Goal: Navigation & Orientation: Find specific page/section

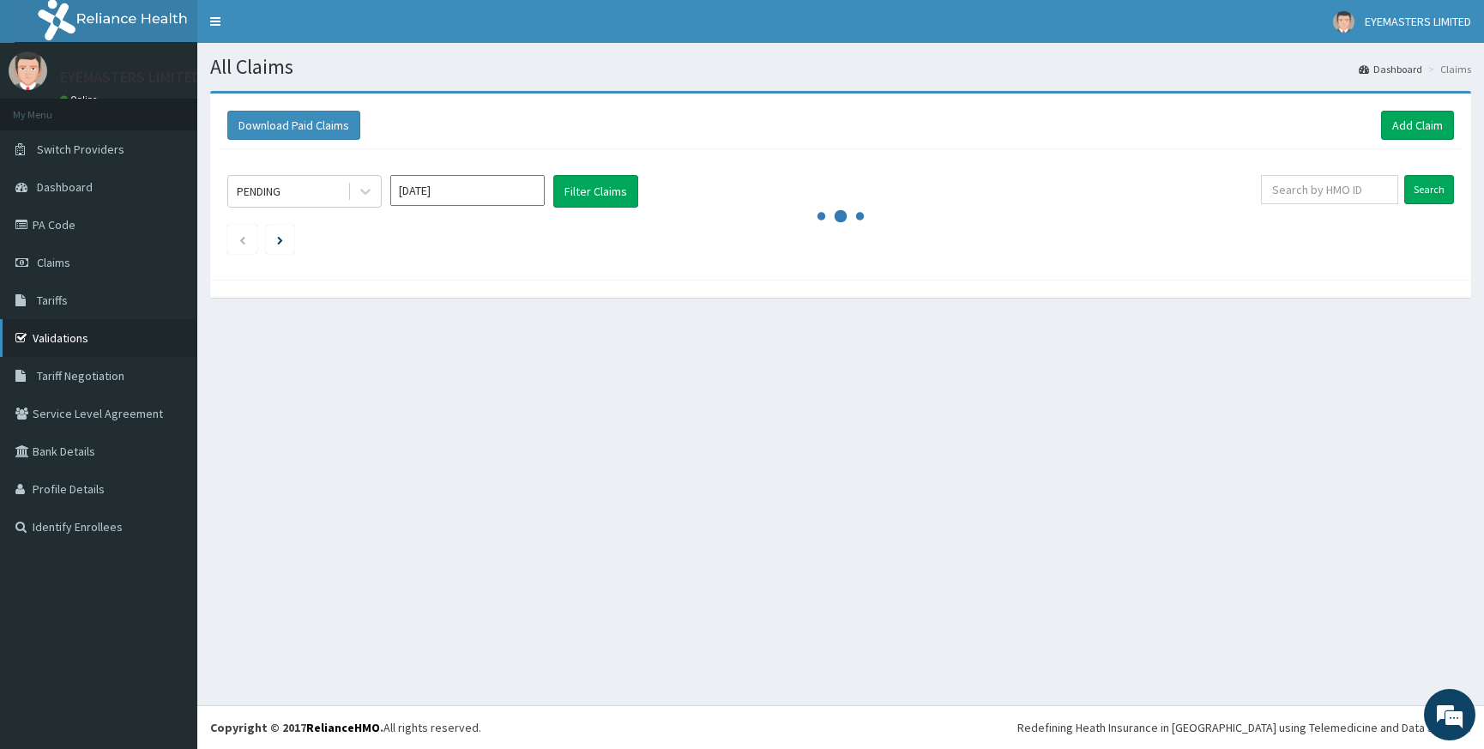
click at [94, 337] on link "Validations" at bounding box center [98, 338] width 197 height 38
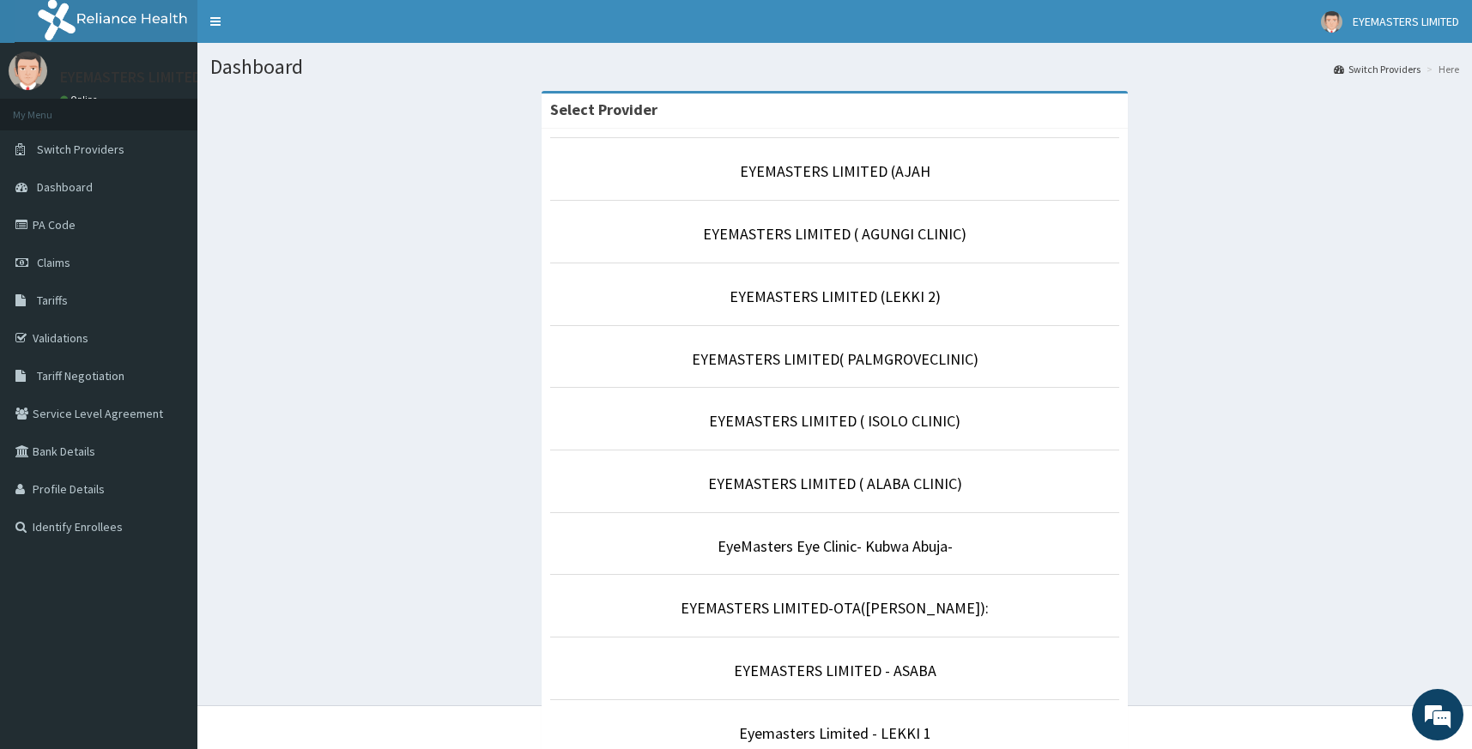
scroll to position [86, 0]
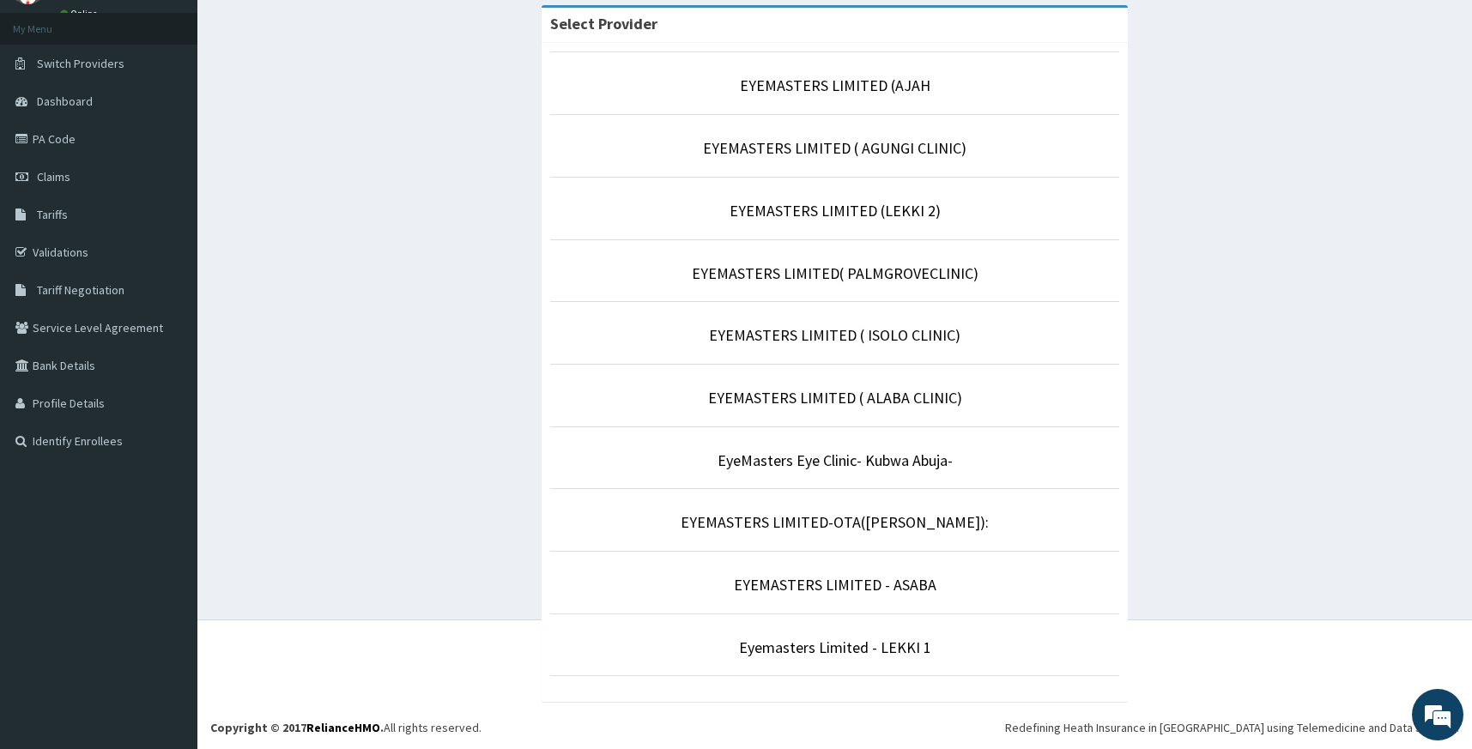
click at [880, 537] on li "EYEMASTERS LIMITED-OTA(SANGO-OTA):" at bounding box center [834, 519] width 569 height 63
click at [884, 525] on link "EYEMASTERS LIMITED-OTA([PERSON_NAME]):" at bounding box center [834, 522] width 308 height 20
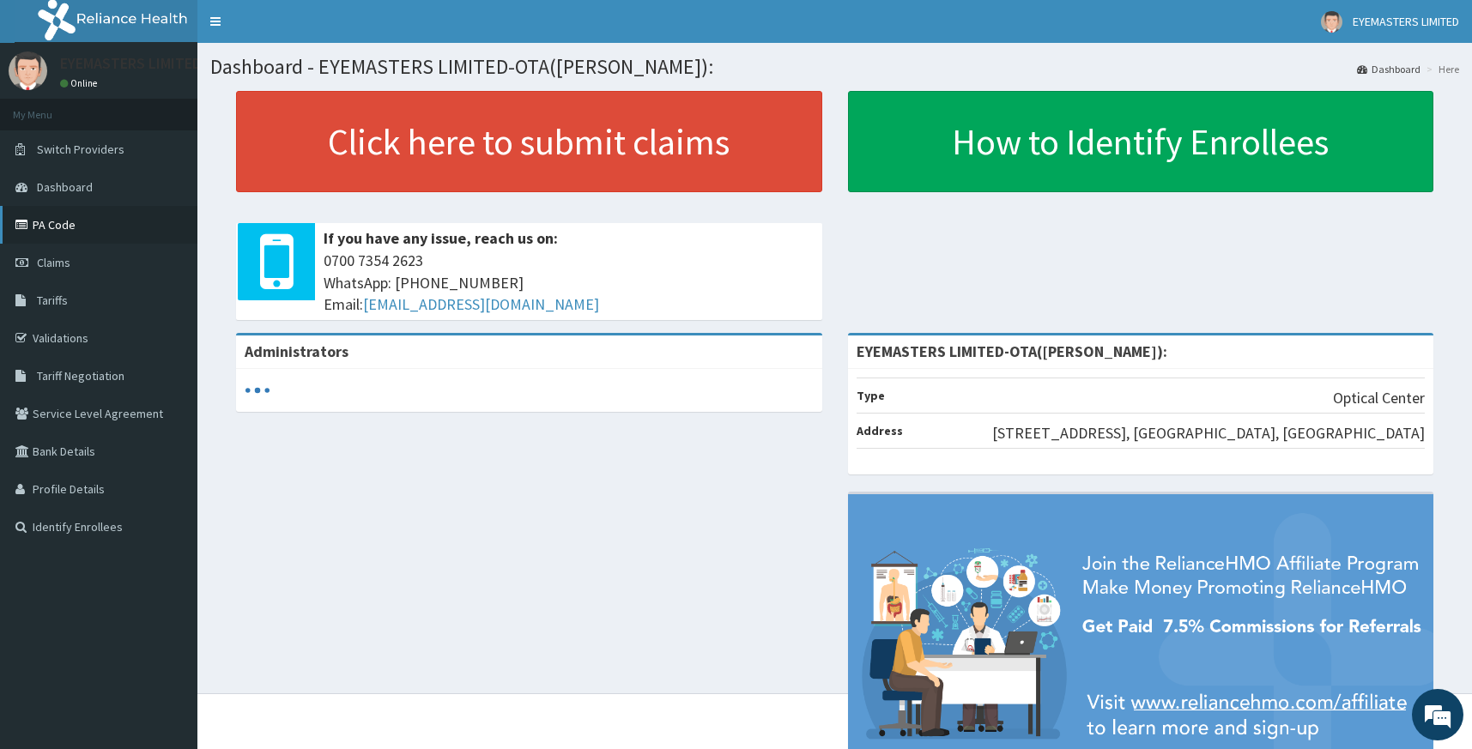
click at [81, 227] on link "PA Code" at bounding box center [98, 225] width 197 height 38
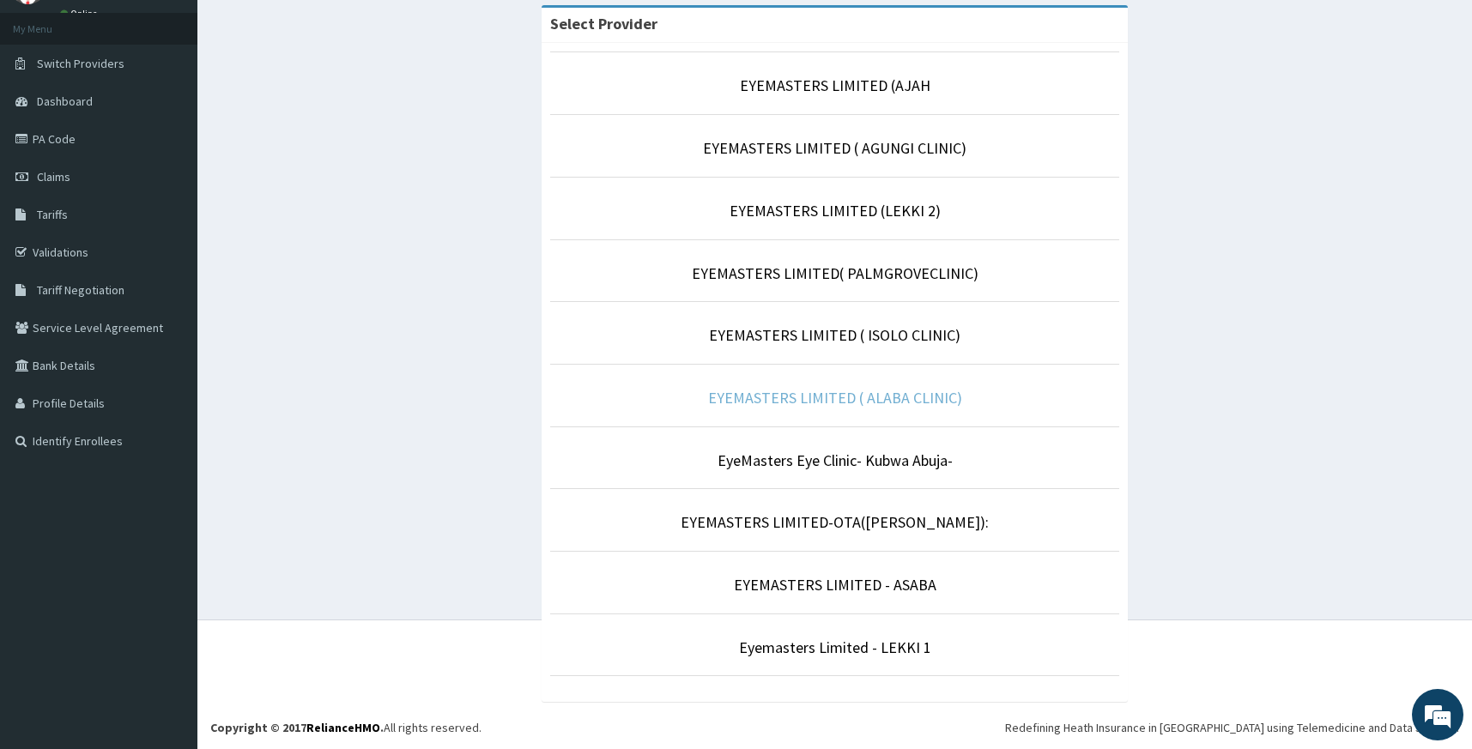
click at [877, 395] on link "EYEMASTERS LIMITED ( ALABA CLINIC)" at bounding box center [835, 398] width 254 height 20
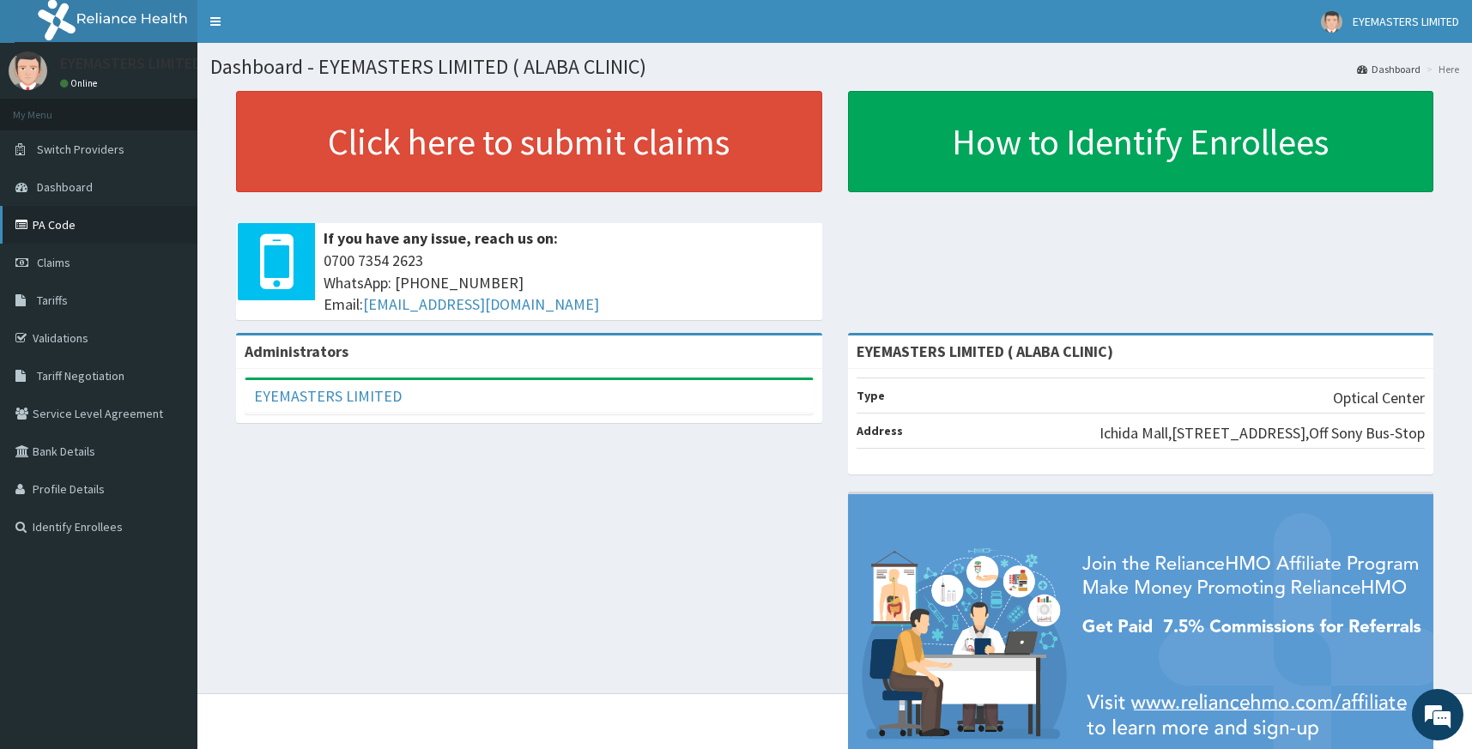
click at [96, 227] on link "PA Code" at bounding box center [98, 225] width 197 height 38
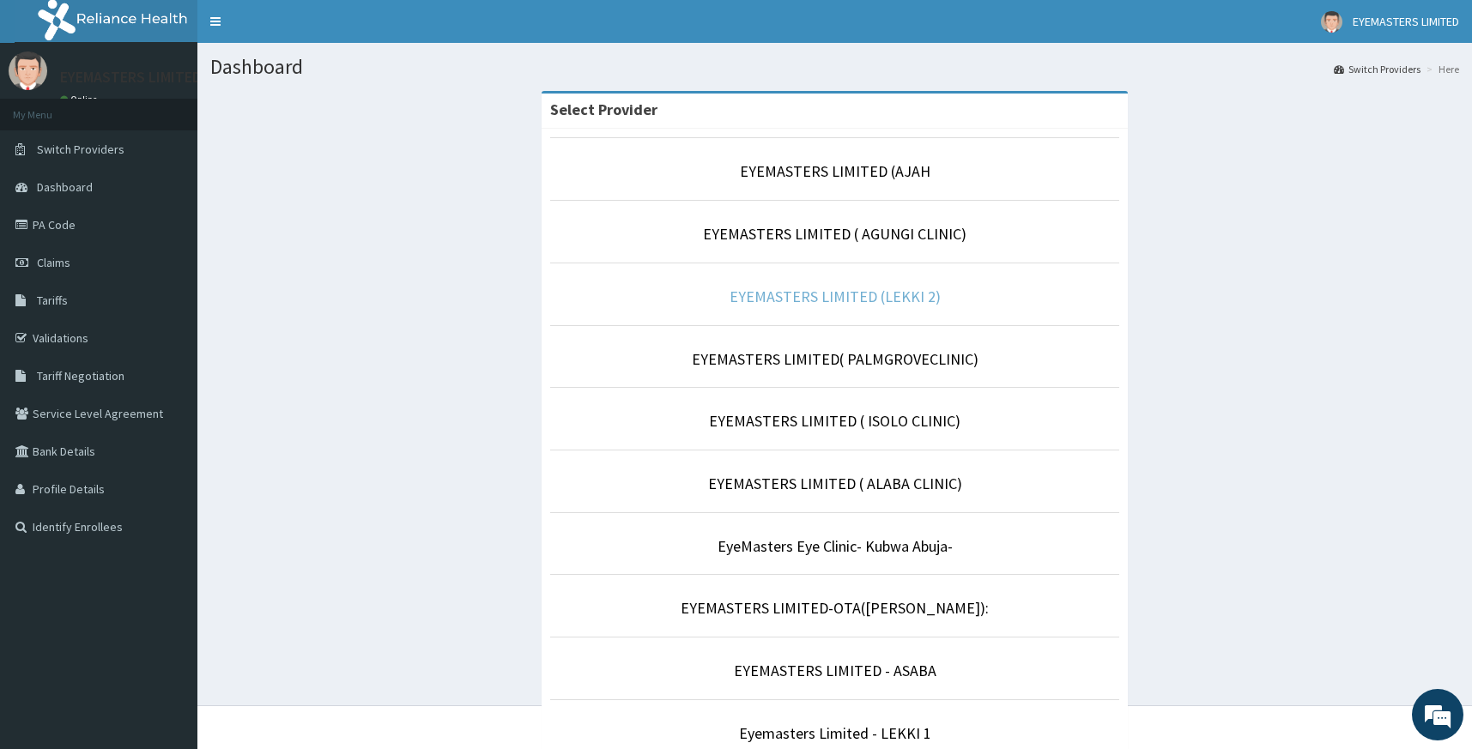
click at [845, 298] on link "EYEMASTERS LIMITED (LEKKI 2)" at bounding box center [834, 297] width 211 height 20
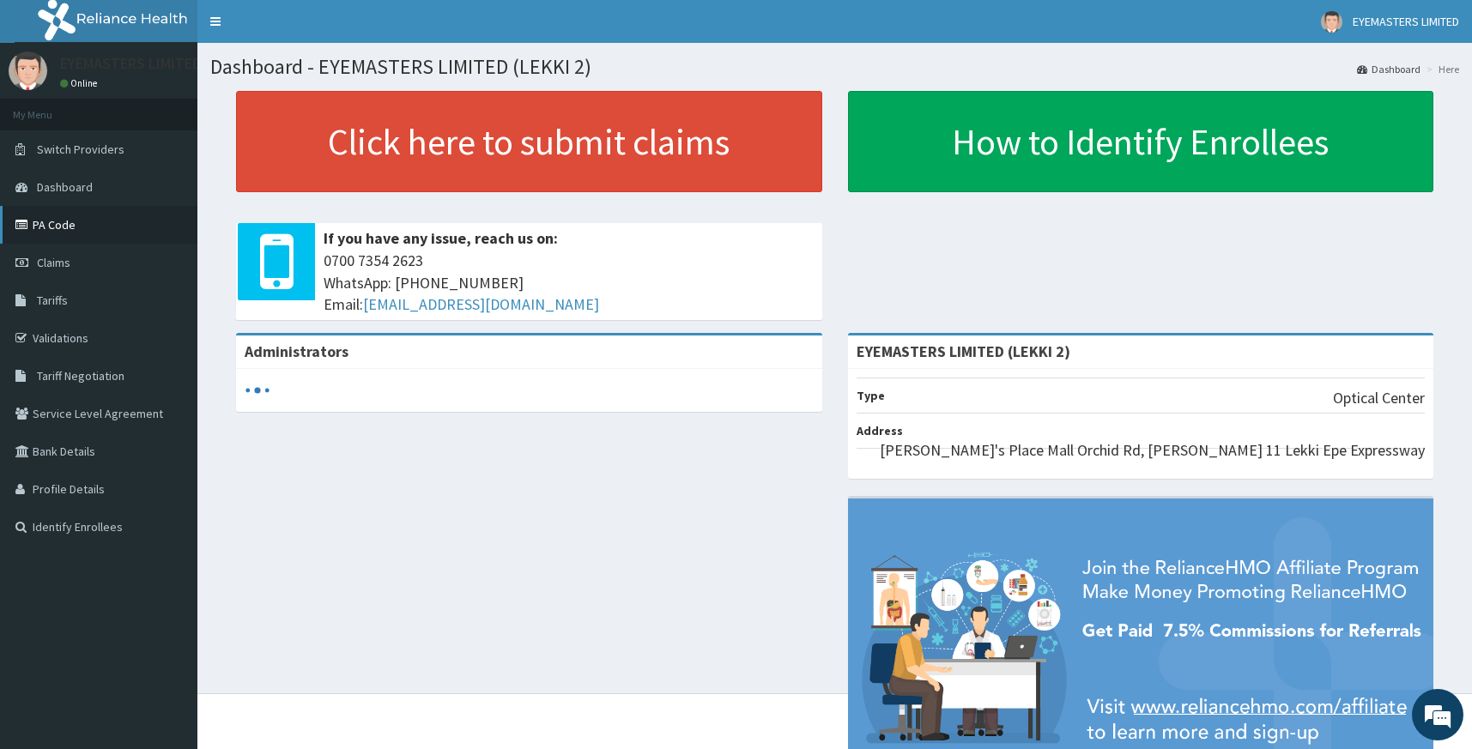
click at [138, 232] on link "PA Code" at bounding box center [98, 225] width 197 height 38
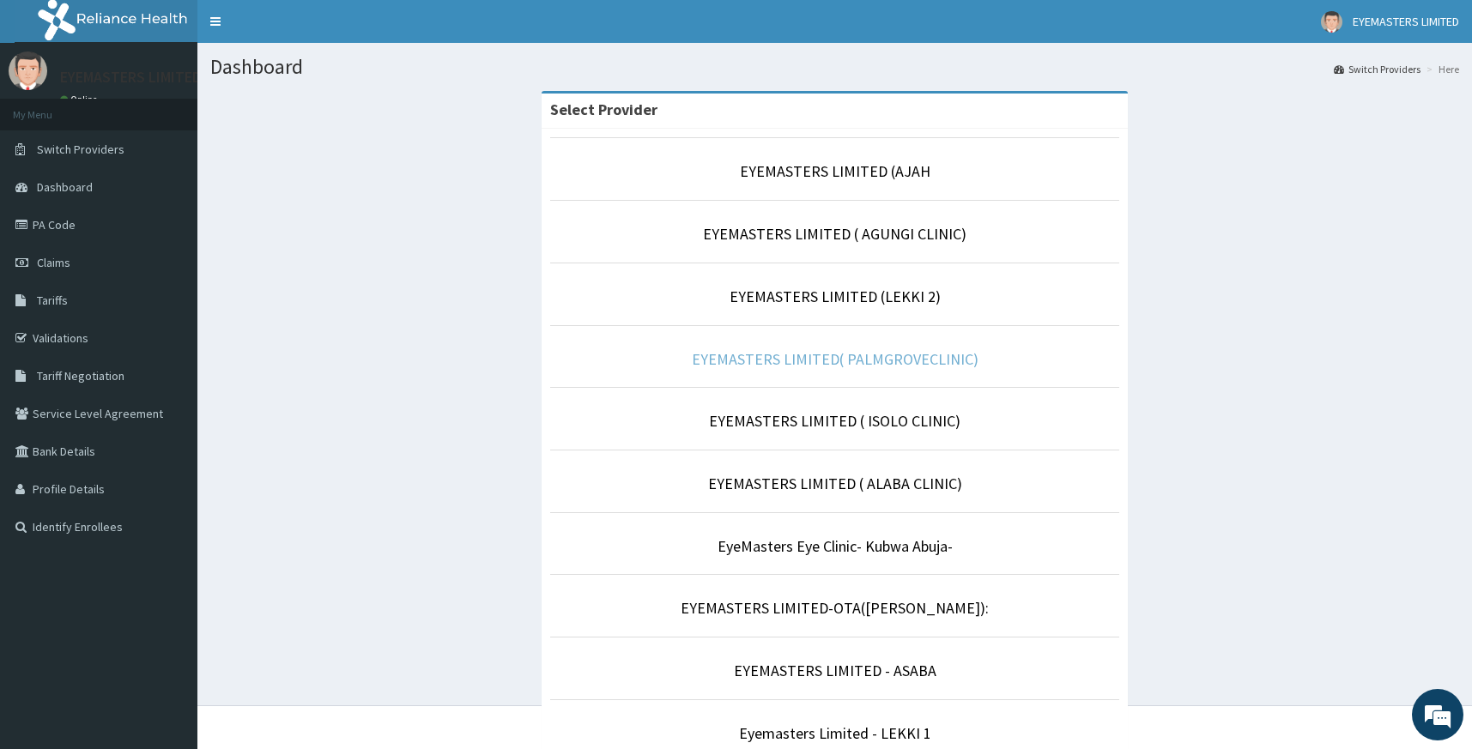
click at [867, 365] on link "EYEMASTERS LIMITED( PALMGROVECLINIC)" at bounding box center [835, 359] width 287 height 20
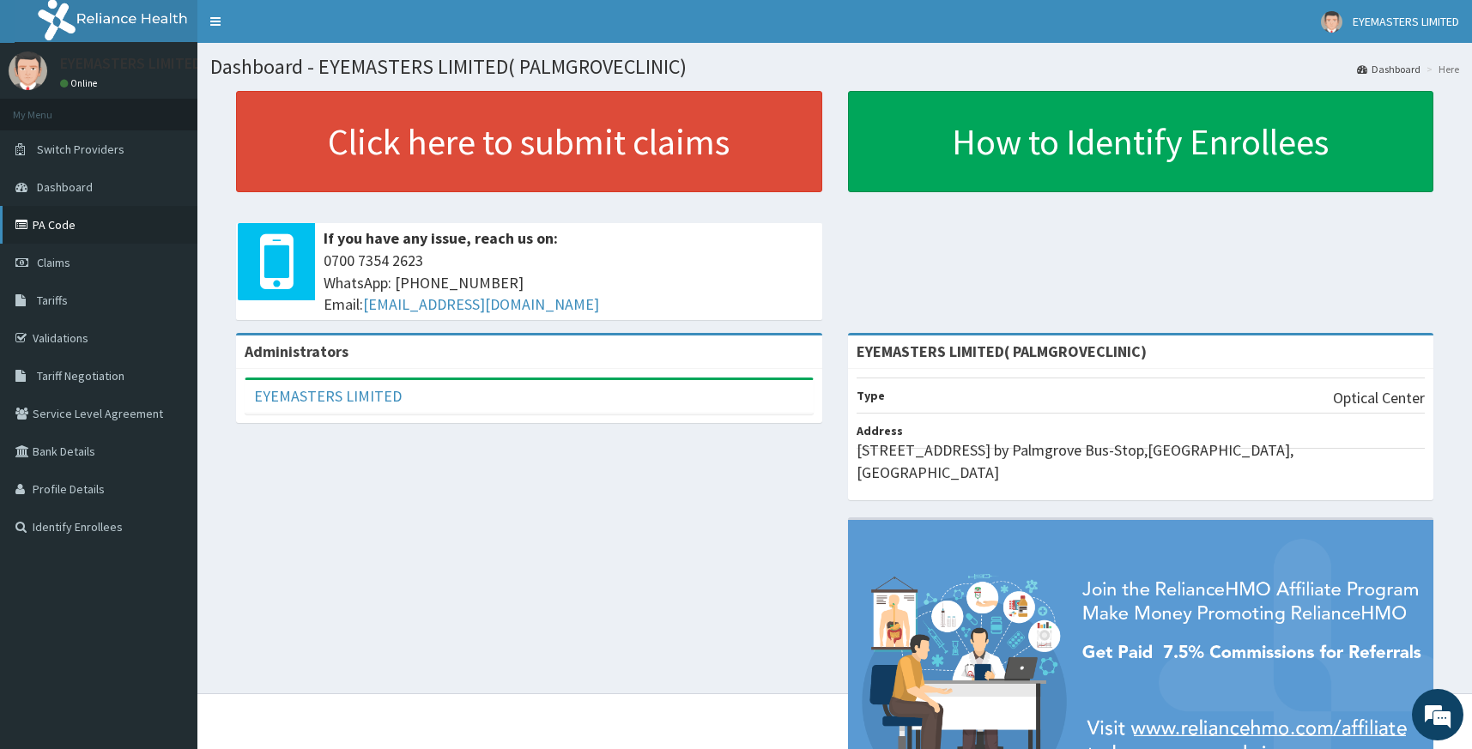
click at [85, 226] on link "PA Code" at bounding box center [98, 225] width 197 height 38
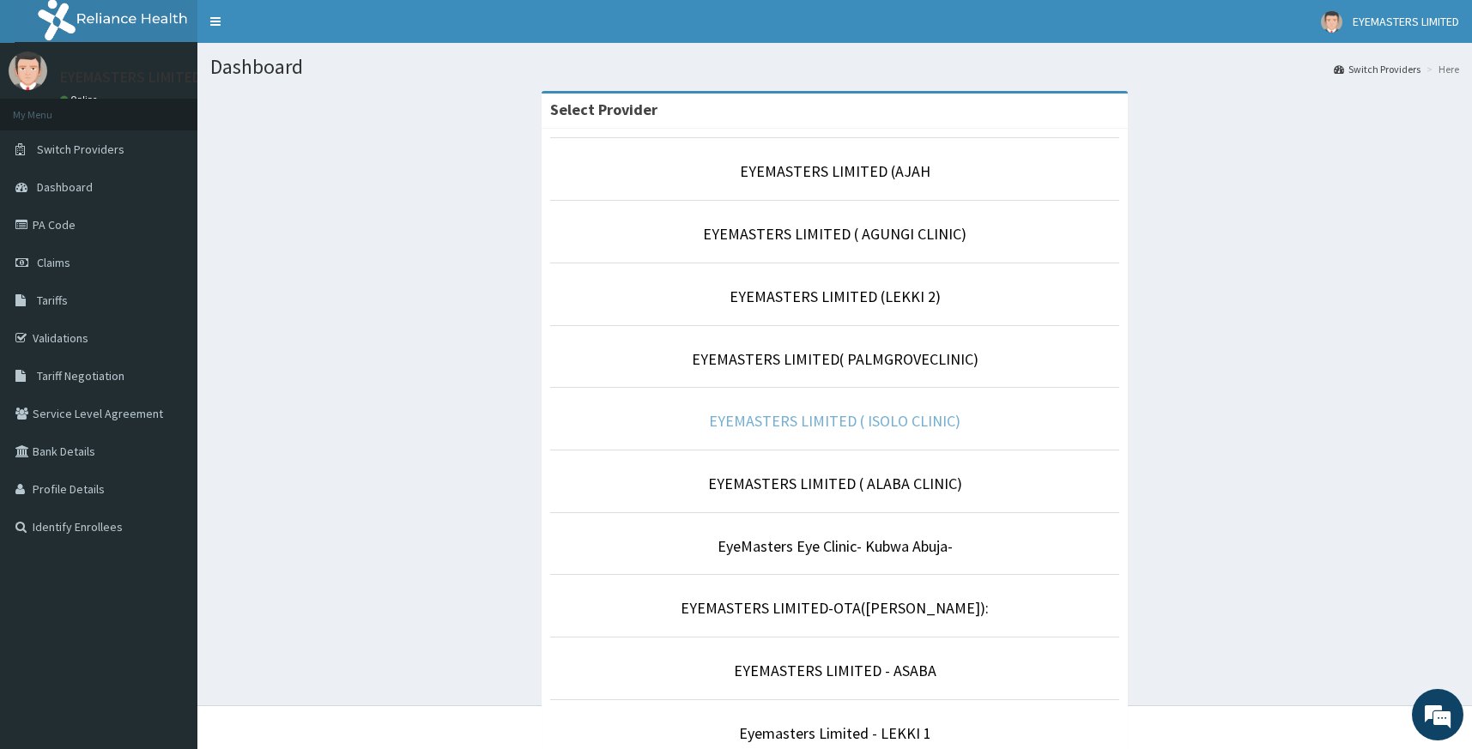
click at [870, 425] on link "EYEMASTERS LIMITED ( ISOLO CLINIC)" at bounding box center [834, 421] width 251 height 20
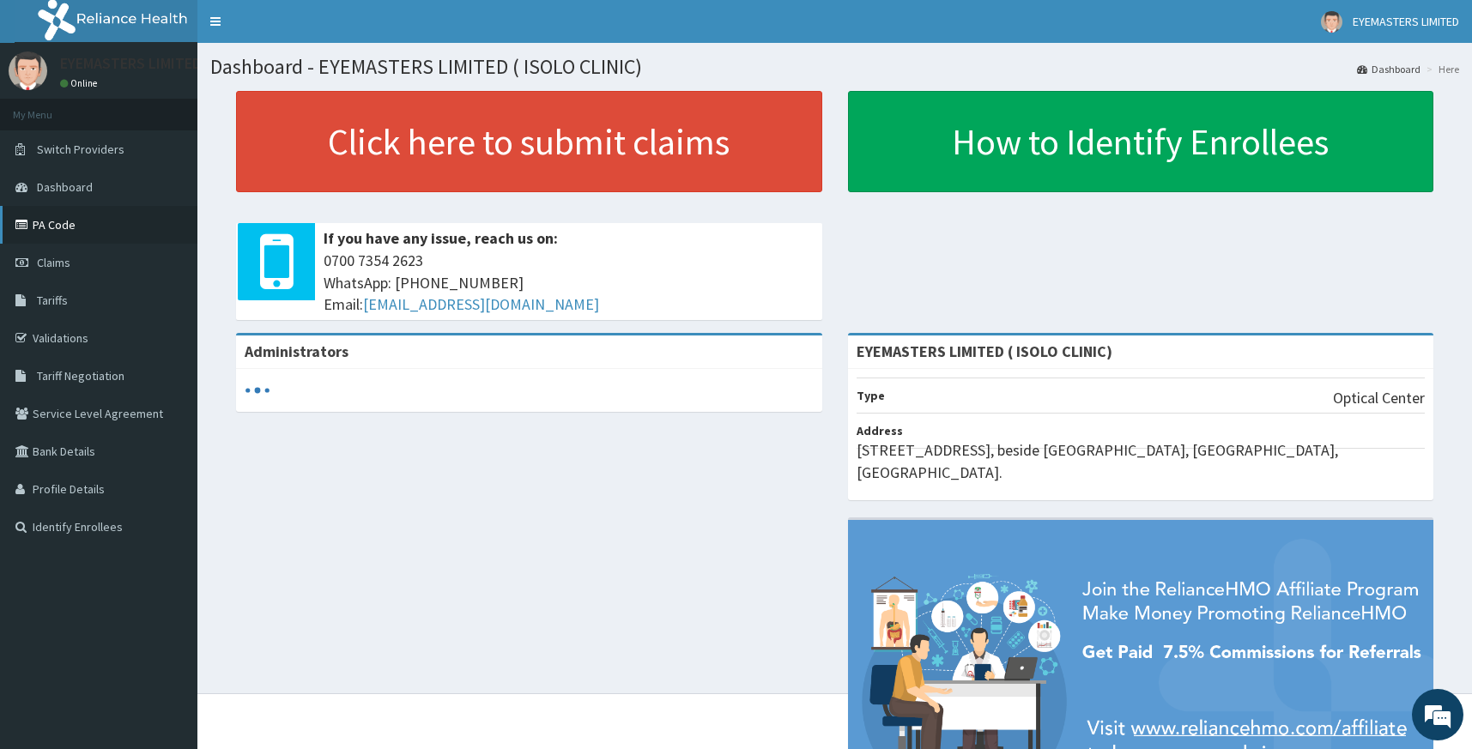
click at [130, 213] on link "PA Code" at bounding box center [98, 225] width 197 height 38
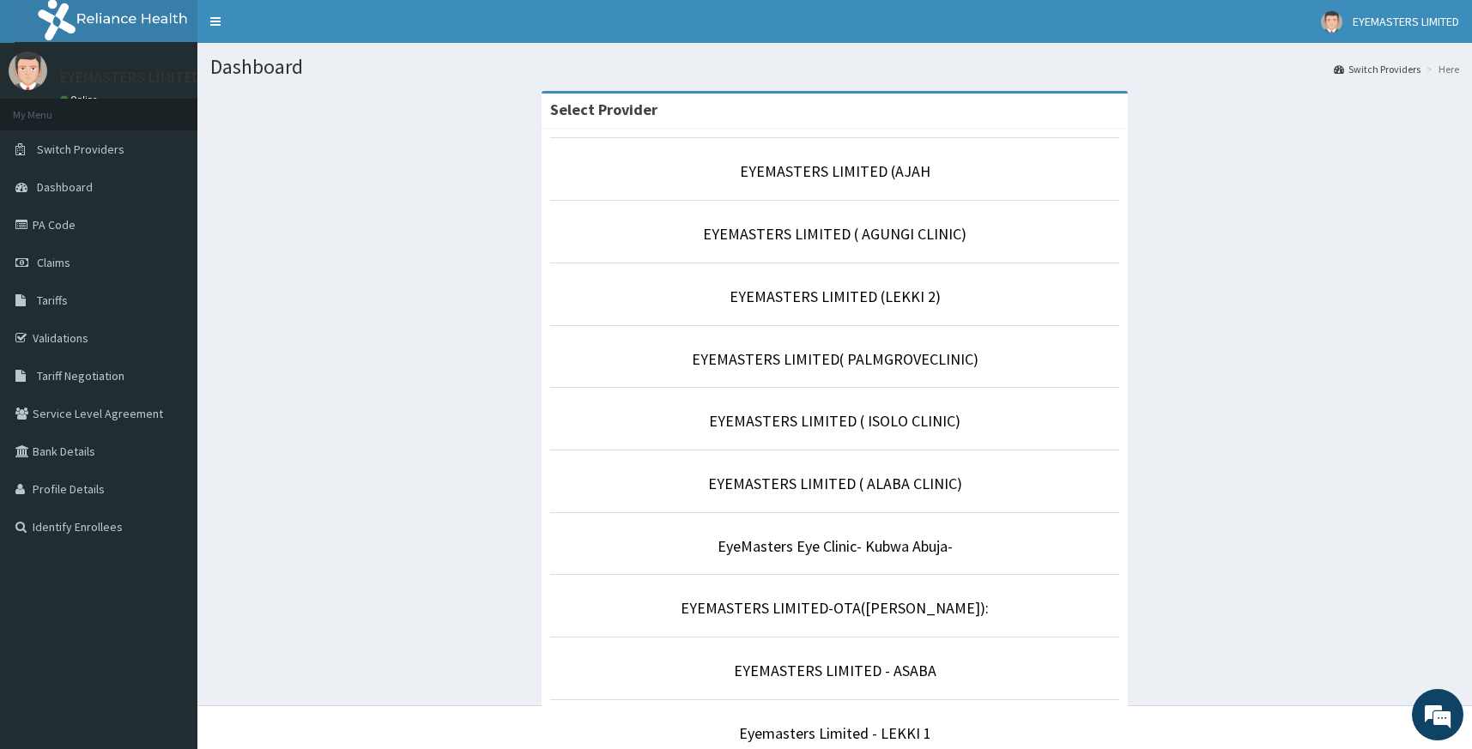
scroll to position [86, 0]
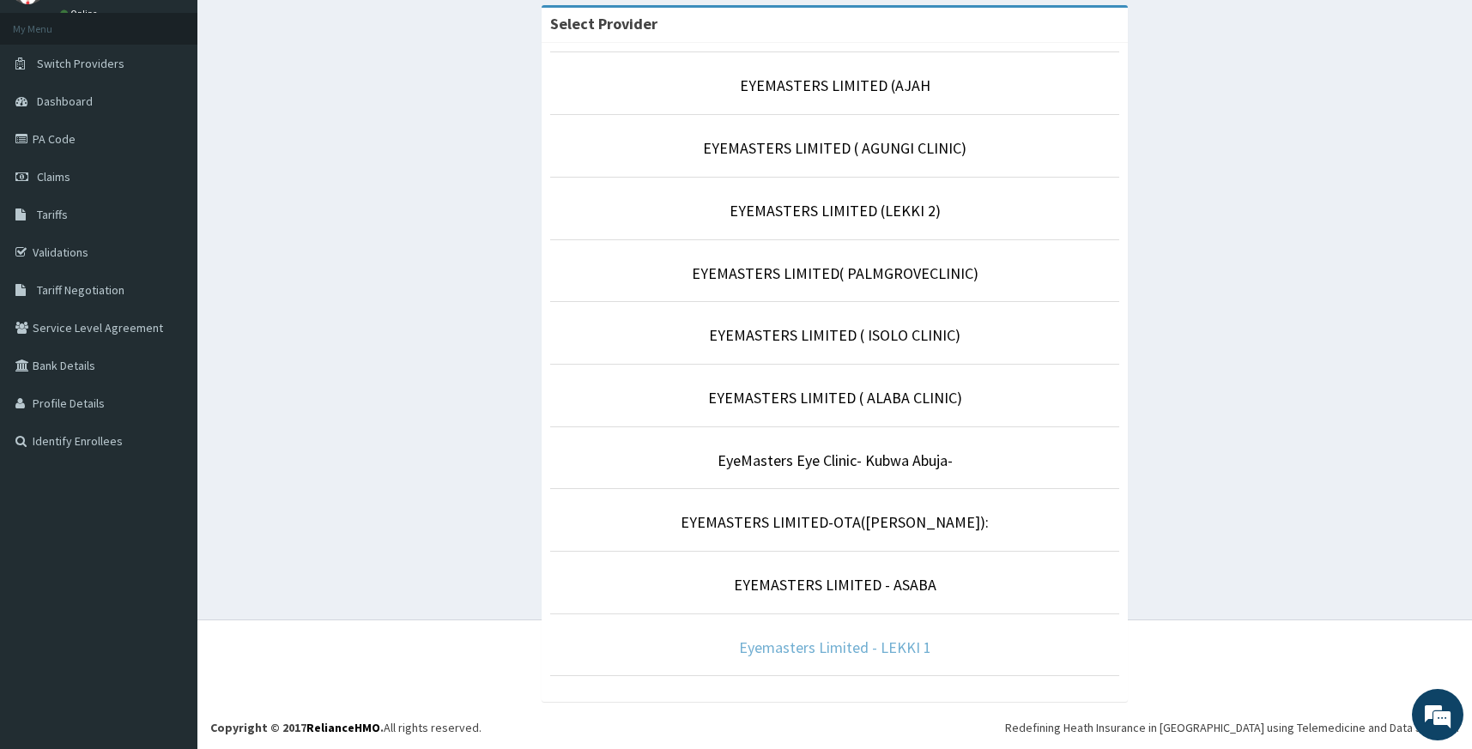
click at [869, 647] on link "Eyemasters Limited - LEKKI 1" at bounding box center [835, 648] width 192 height 20
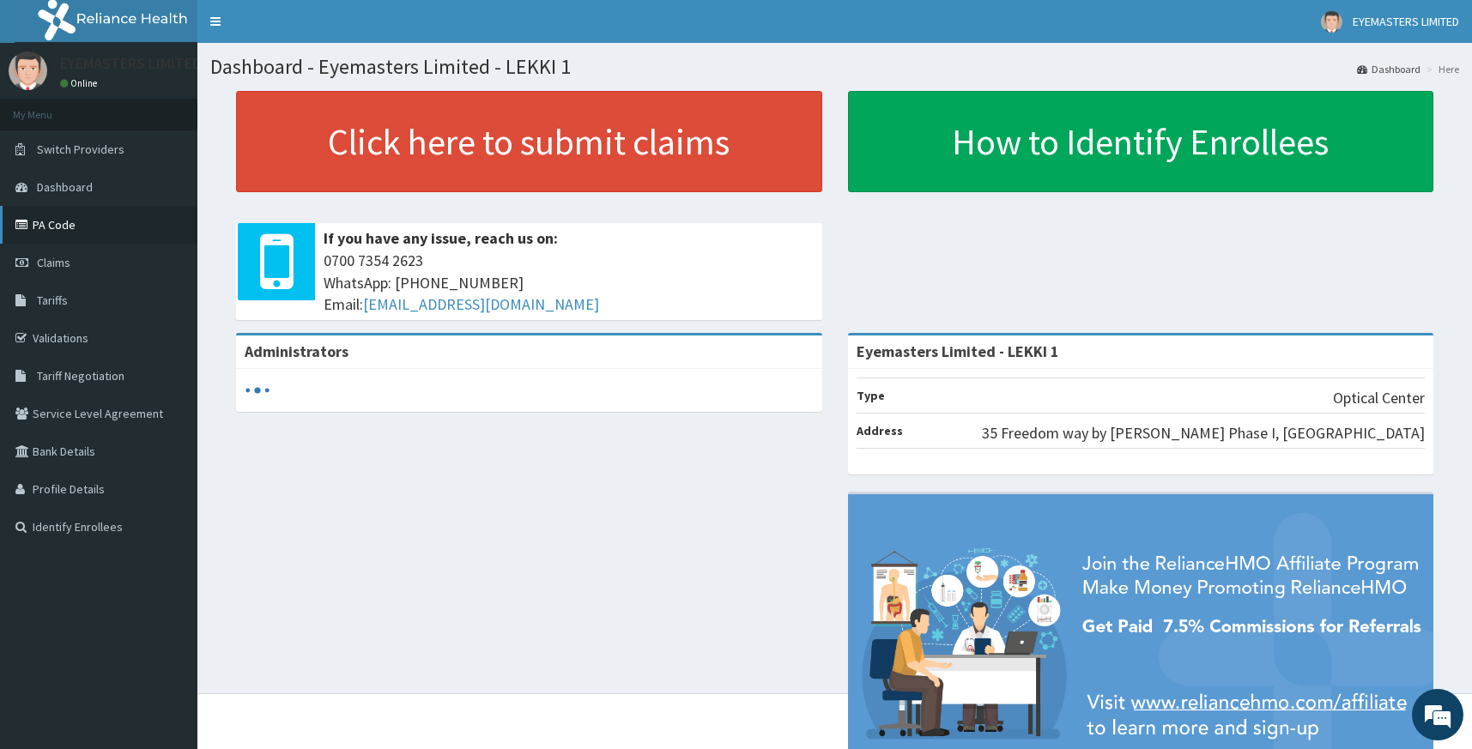
click at [103, 237] on link "PA Code" at bounding box center [98, 225] width 197 height 38
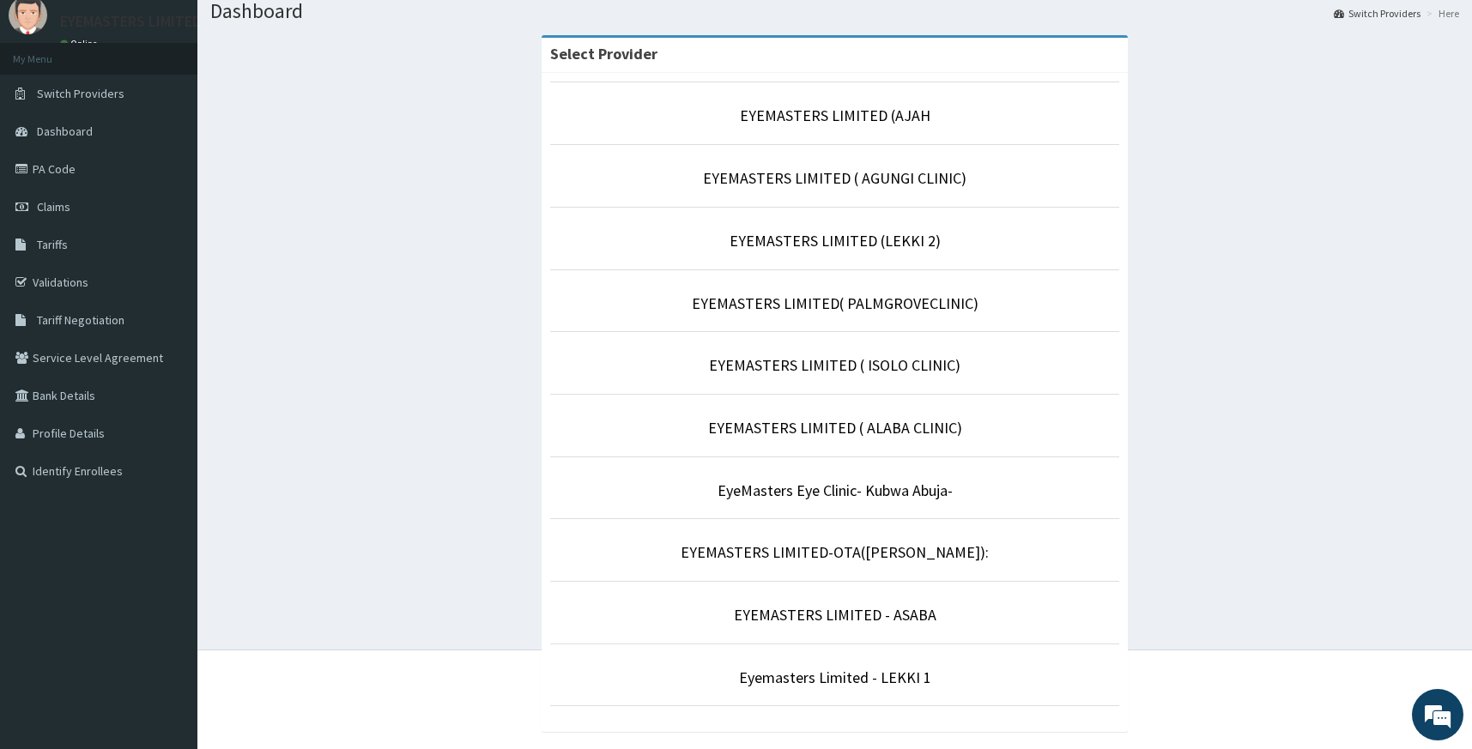
scroll to position [86, 0]
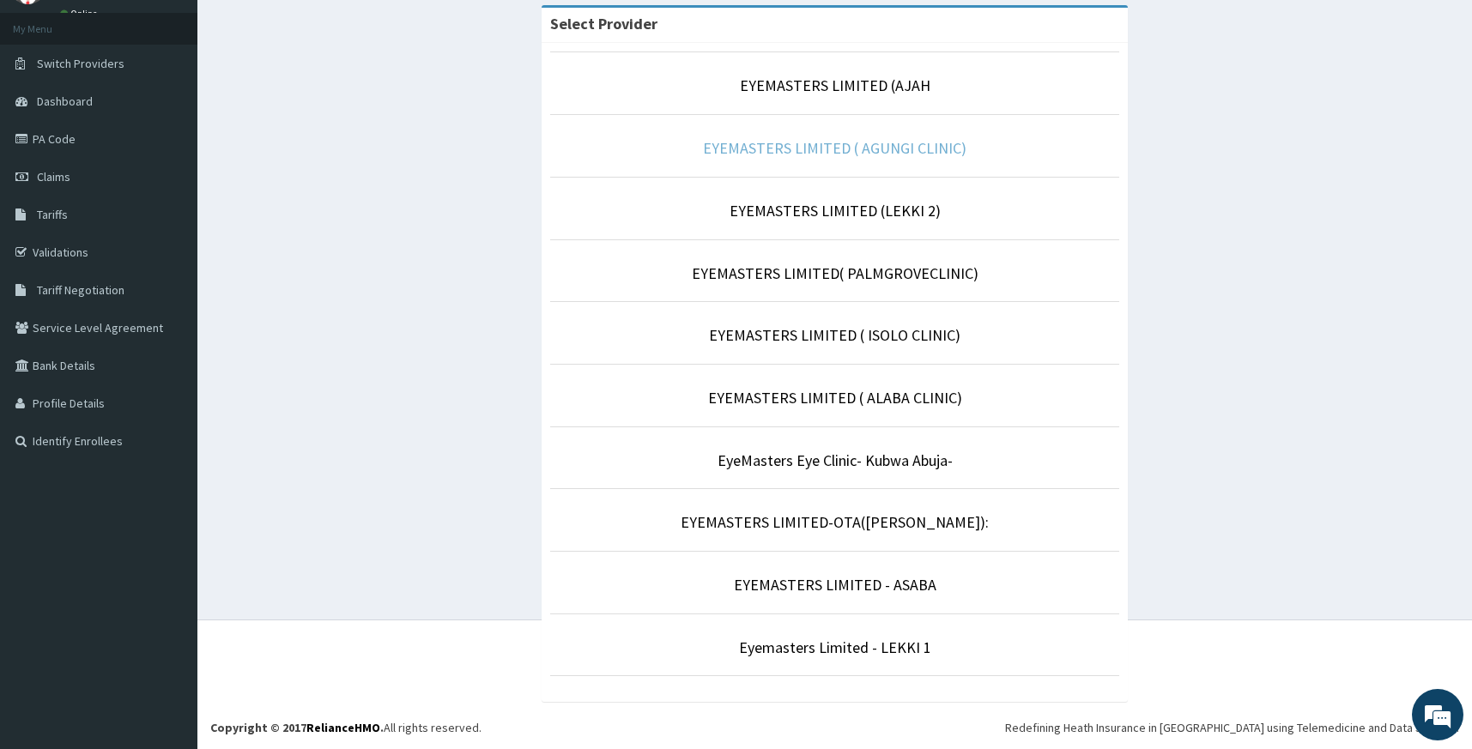
click at [812, 148] on link "EYEMASTERS LIMITED ( AGUNGI CLINIC)" at bounding box center [834, 148] width 263 height 20
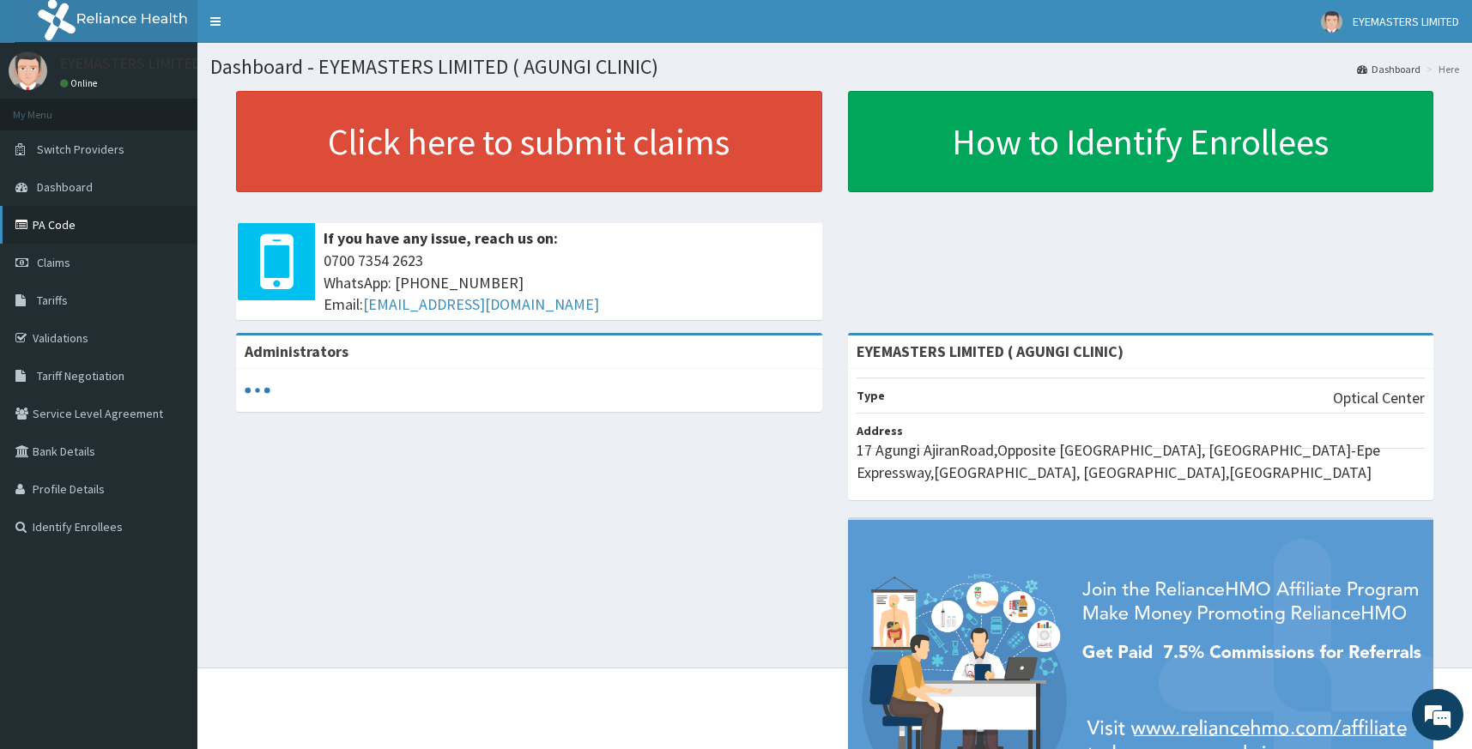
click at [72, 234] on link "PA Code" at bounding box center [98, 225] width 197 height 38
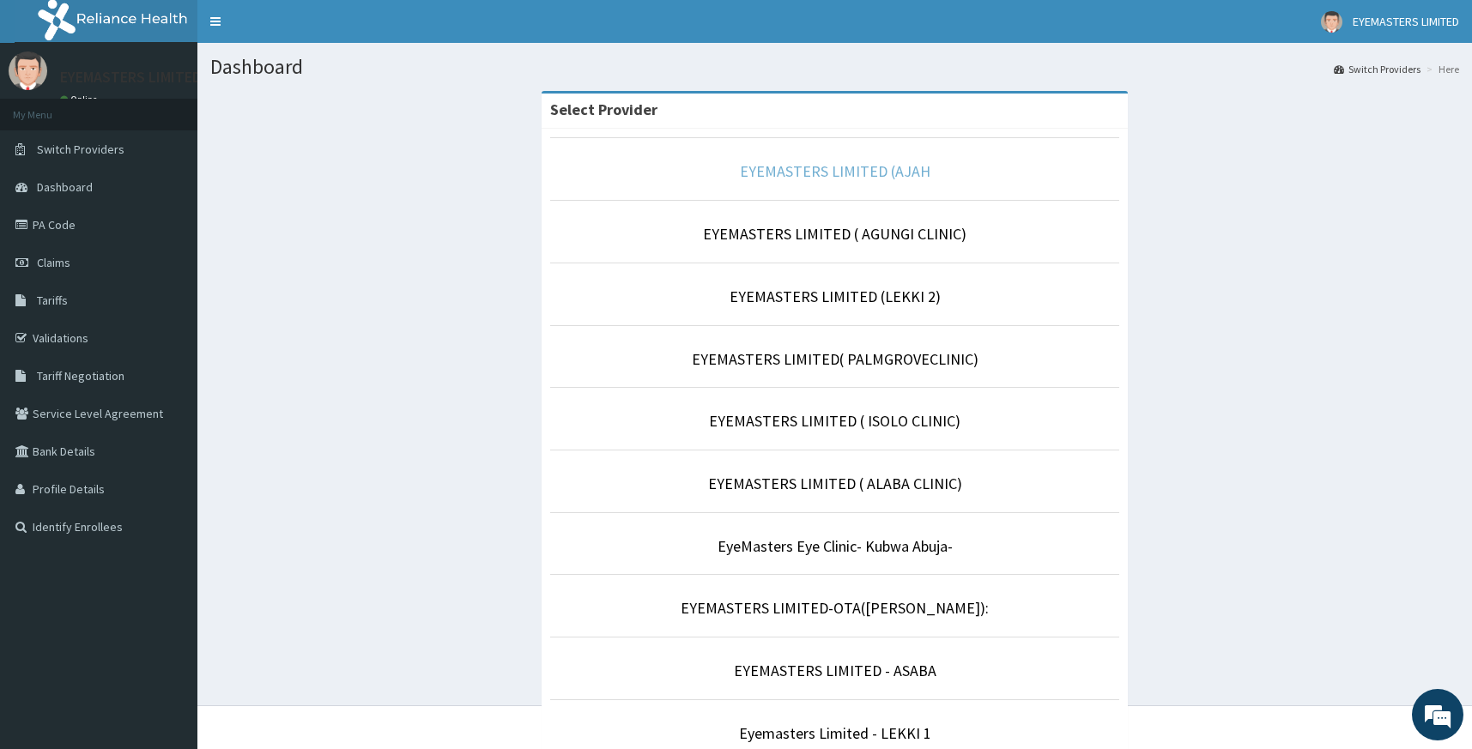
click at [859, 176] on link "EYEMASTERS LIMITED (AJAH" at bounding box center [835, 171] width 190 height 20
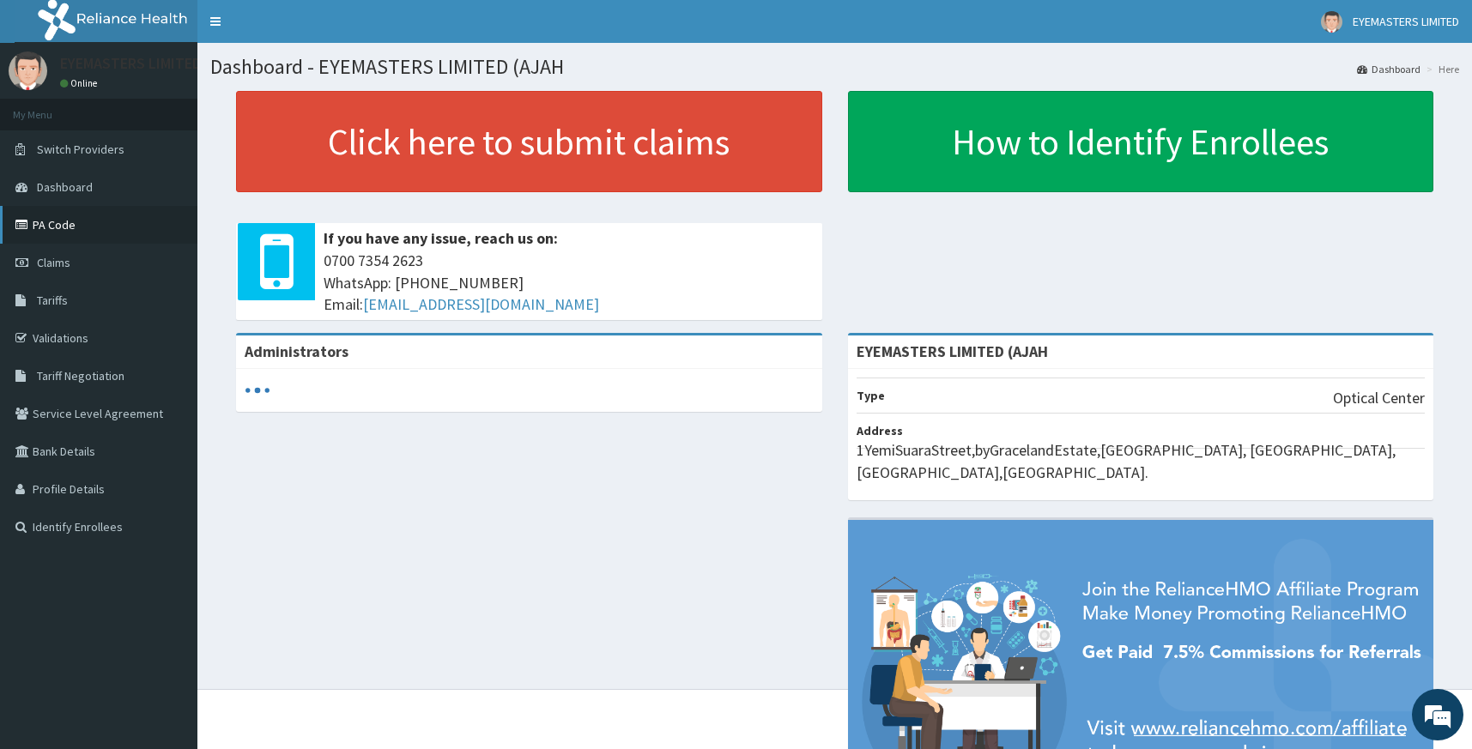
click at [94, 215] on link "PA Code" at bounding box center [98, 225] width 197 height 38
click at [119, 220] on link "PA Code" at bounding box center [98, 225] width 197 height 38
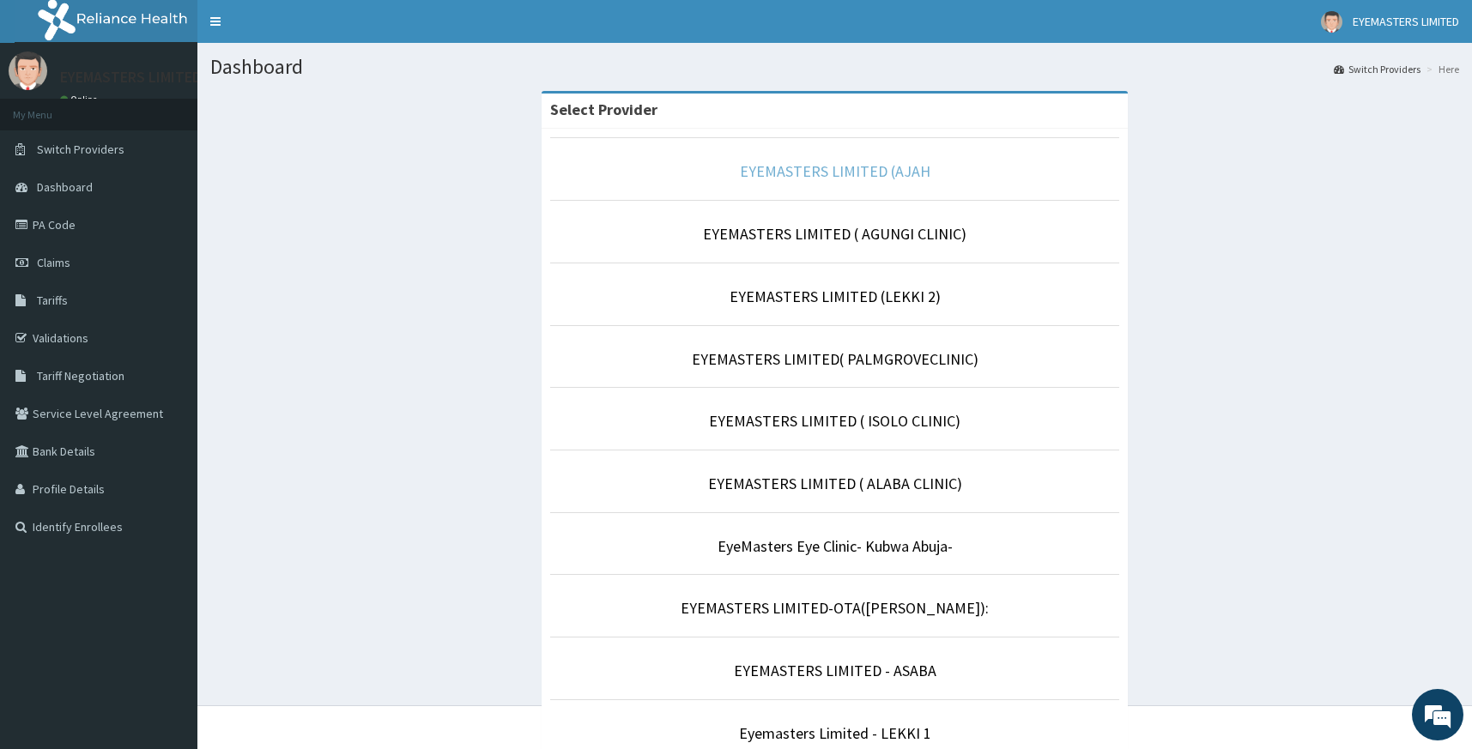
click at [845, 172] on link "EYEMASTERS LIMITED (AJAH" at bounding box center [835, 171] width 190 height 20
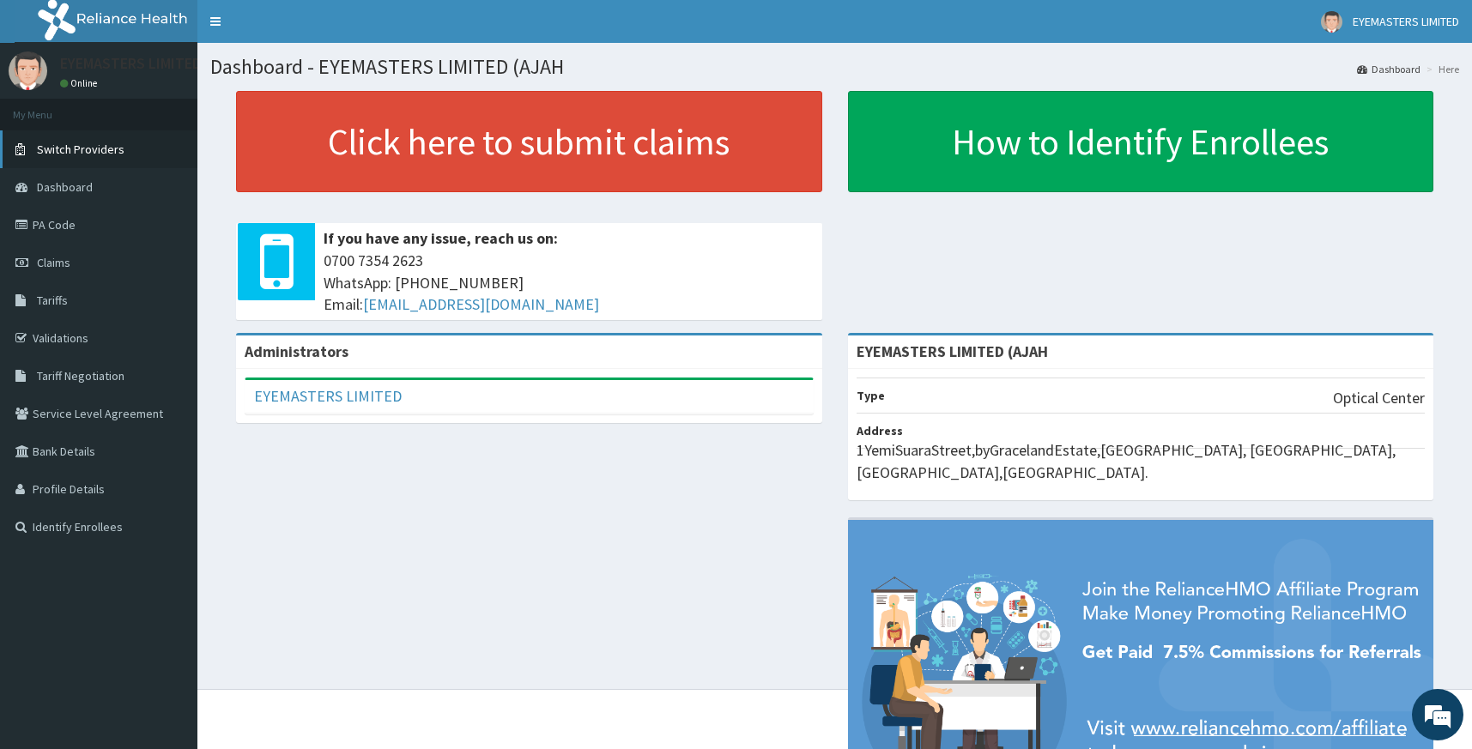
click at [148, 156] on link "Switch Providers" at bounding box center [98, 149] width 197 height 38
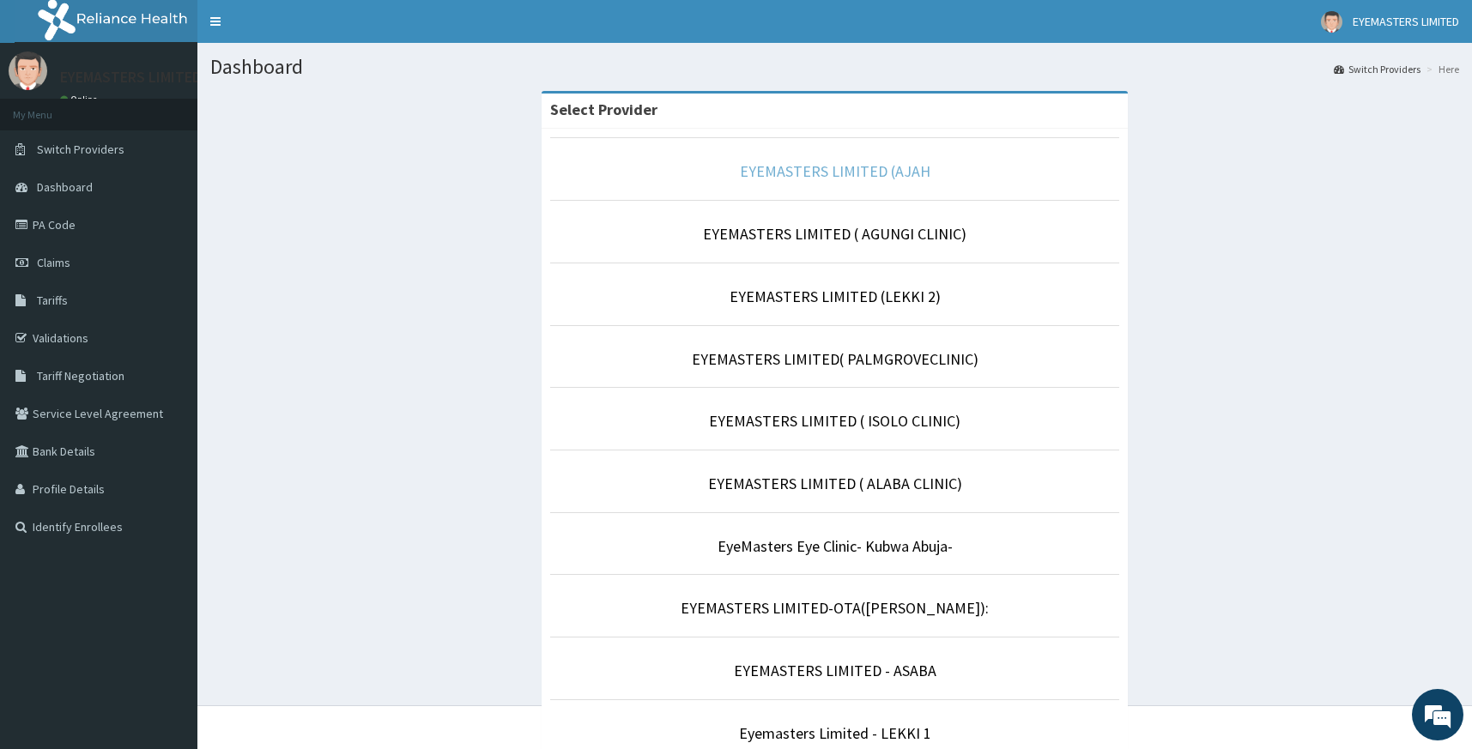
click at [831, 176] on link "EYEMASTERS LIMITED (AJAH" at bounding box center [835, 171] width 190 height 20
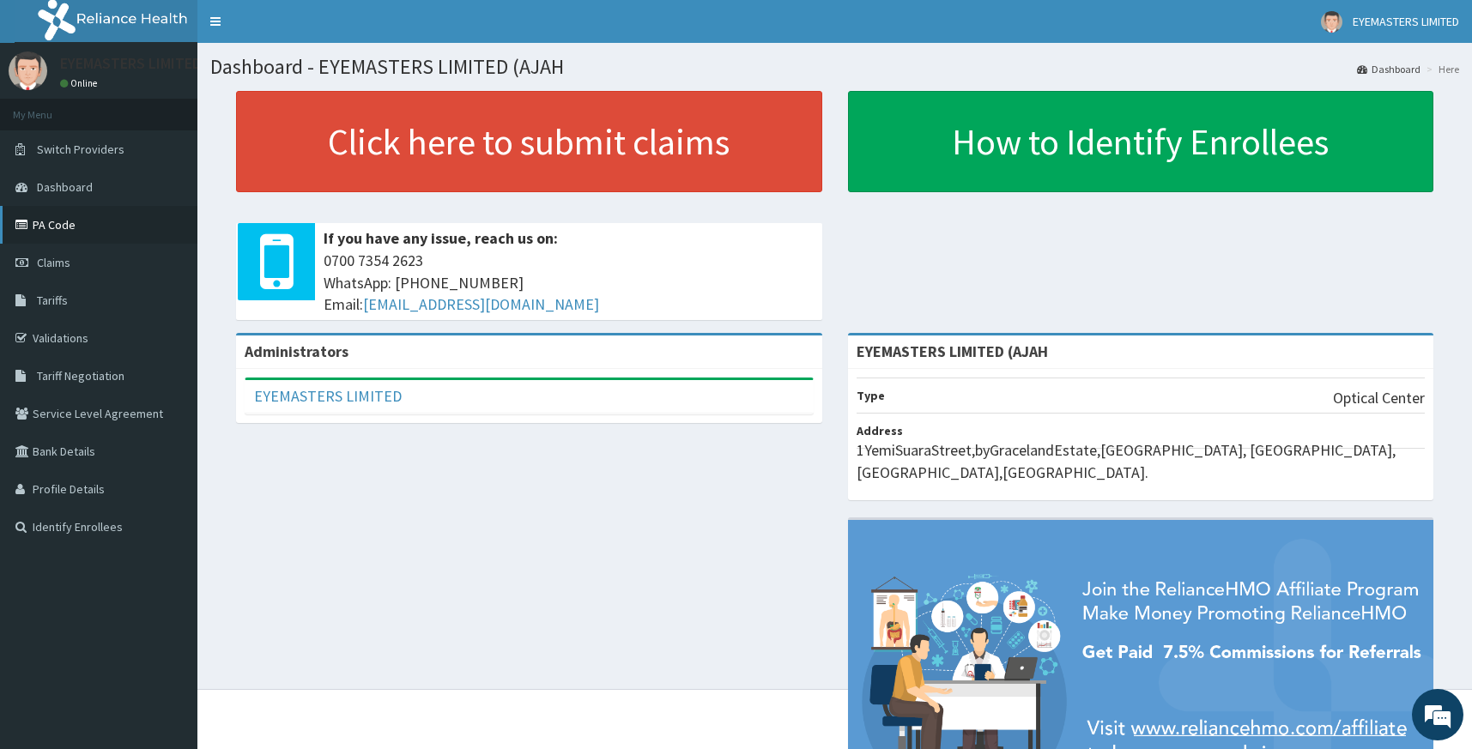
click at [86, 231] on link "PA Code" at bounding box center [98, 225] width 197 height 38
